Goal: Information Seeking & Learning: Check status

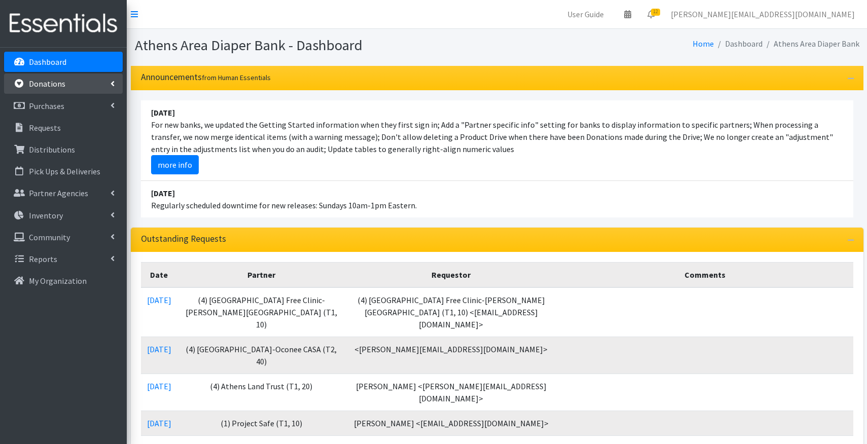
click at [64, 86] on link "Donations" at bounding box center [63, 84] width 119 height 20
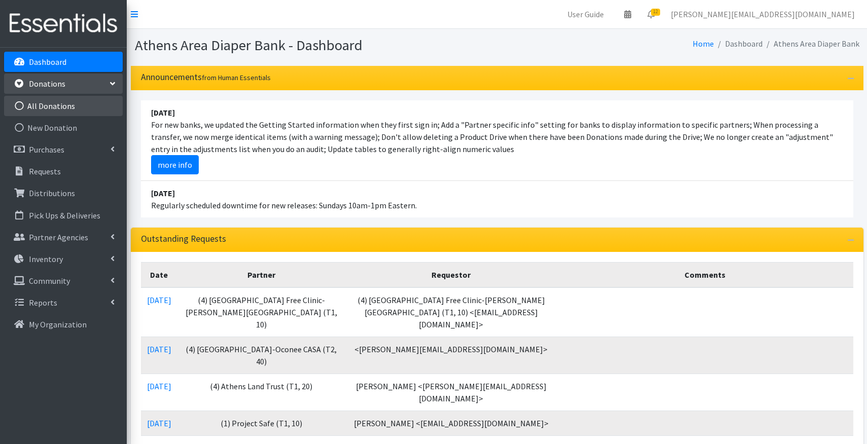
click at [59, 103] on link "All Donations" at bounding box center [63, 106] width 119 height 20
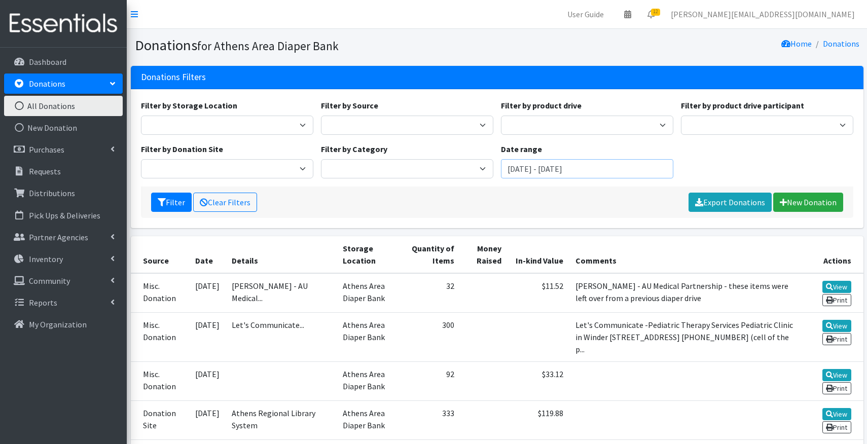
click at [528, 168] on input "June 23, 2025 - September 23, 2025" at bounding box center [587, 168] width 172 height 19
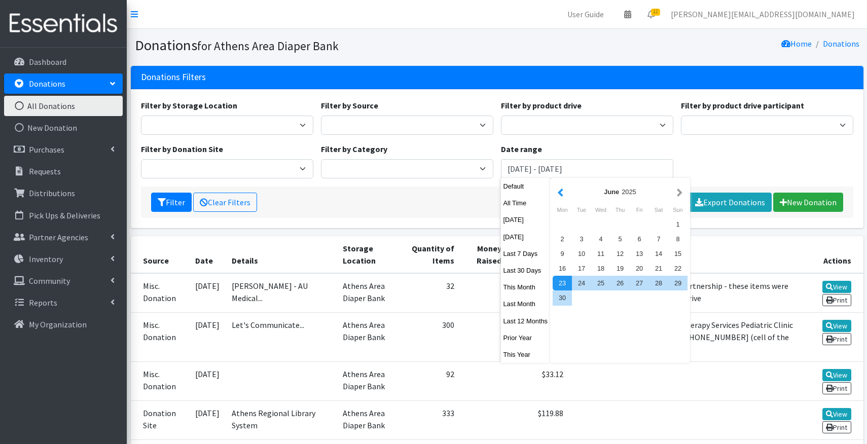
click at [561, 191] on button "button" at bounding box center [560, 192] width 11 height 13
click at [587, 225] on div "1" at bounding box center [581, 224] width 19 height 15
click at [418, 195] on div "Filter Clear Filters Export Donations New Donation" at bounding box center [497, 202] width 712 height 31
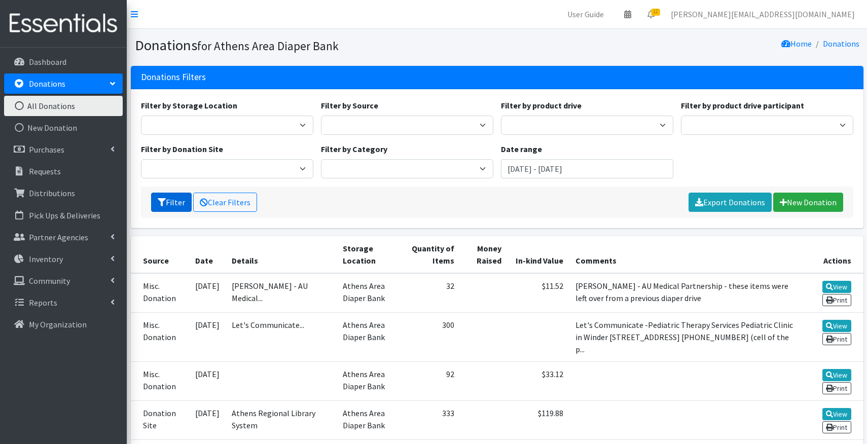
click at [175, 199] on button "Filter" at bounding box center [171, 202] width 41 height 19
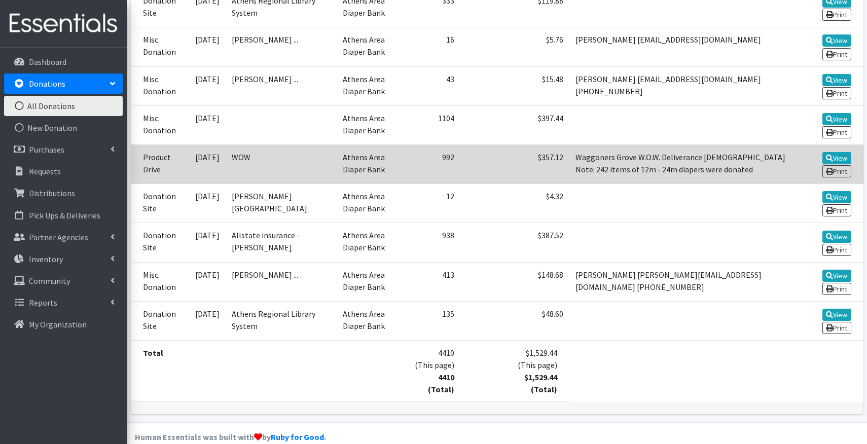
scroll to position [413, 0]
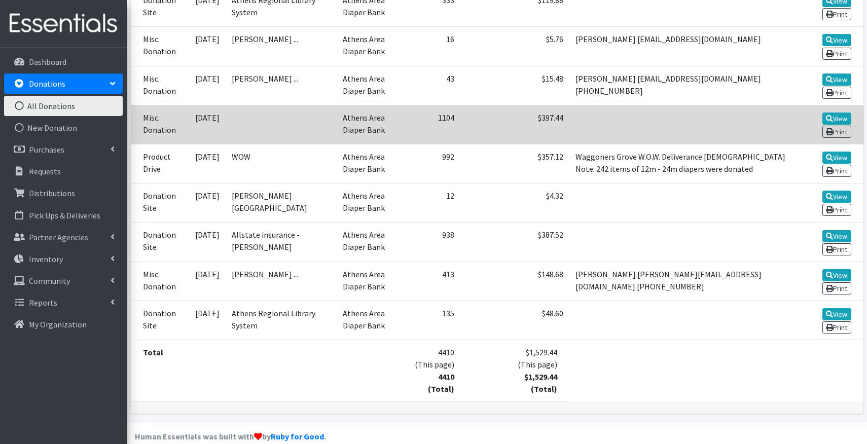
click at [634, 117] on td at bounding box center [686, 124] width 235 height 39
click at [844, 113] on link "View" at bounding box center [836, 119] width 29 height 12
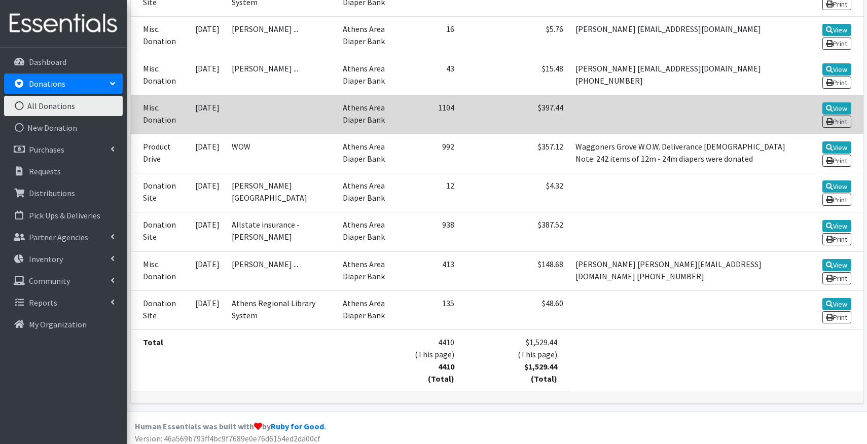
scroll to position [424, 0]
